Goal: Find specific page/section: Find specific page/section

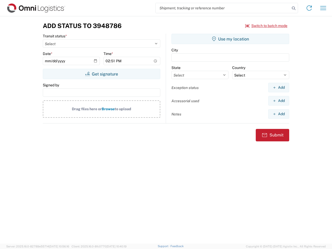
click at [223, 8] on input "search" at bounding box center [223, 8] width 134 height 10
click at [294, 8] on icon at bounding box center [293, 8] width 7 height 7
click at [309, 8] on icon at bounding box center [309, 8] width 8 height 8
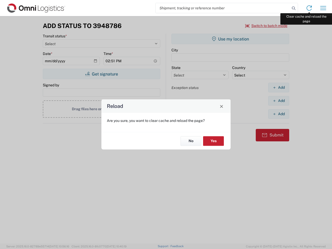
click at [323, 8] on div "Reload Are you sure, you want to clear cache and reload the page? No Yes" at bounding box center [166, 124] width 332 height 249
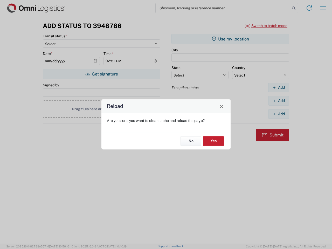
click at [267, 26] on div "Reload Are you sure, you want to clear cache and reload the page? No Yes" at bounding box center [166, 124] width 332 height 249
click at [102, 74] on div "Reload Are you sure, you want to clear cache and reload the page? No Yes" at bounding box center [166, 124] width 332 height 249
click at [231, 39] on div "Reload Are you sure, you want to clear cache and reload the page? No Yes" at bounding box center [166, 124] width 332 height 249
click at [279, 87] on div "Reload Are you sure, you want to clear cache and reload the page? No Yes" at bounding box center [166, 124] width 332 height 249
click at [279, 101] on div "Reload Are you sure, you want to clear cache and reload the page? No Yes" at bounding box center [166, 124] width 332 height 249
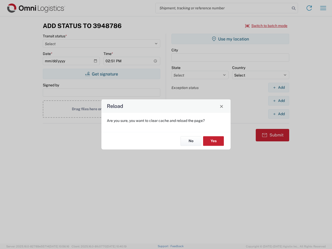
click at [279, 114] on div "Reload Are you sure, you want to clear cache and reload the page? No Yes" at bounding box center [166, 124] width 332 height 249
